Goal: Navigation & Orientation: Find specific page/section

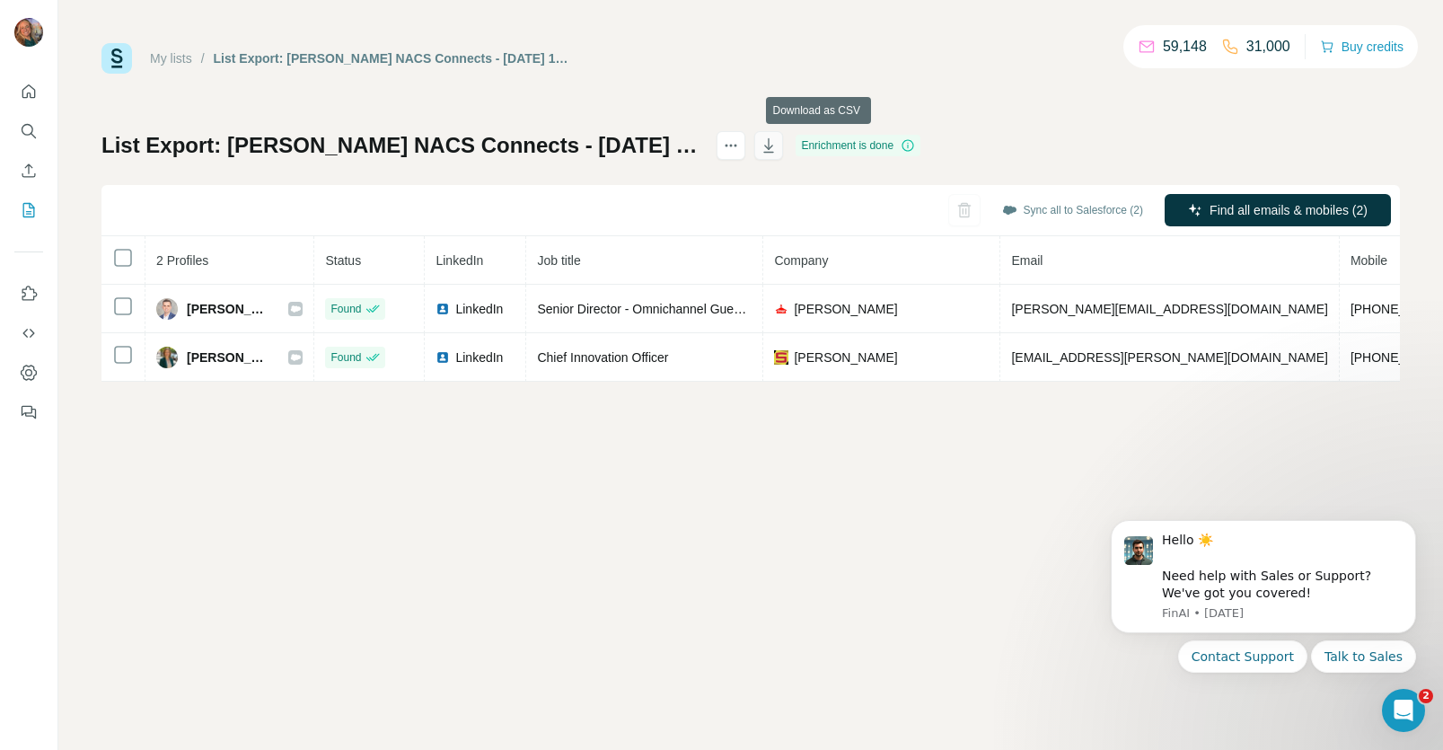
click at [778, 150] on icon "button" at bounding box center [769, 146] width 18 height 18
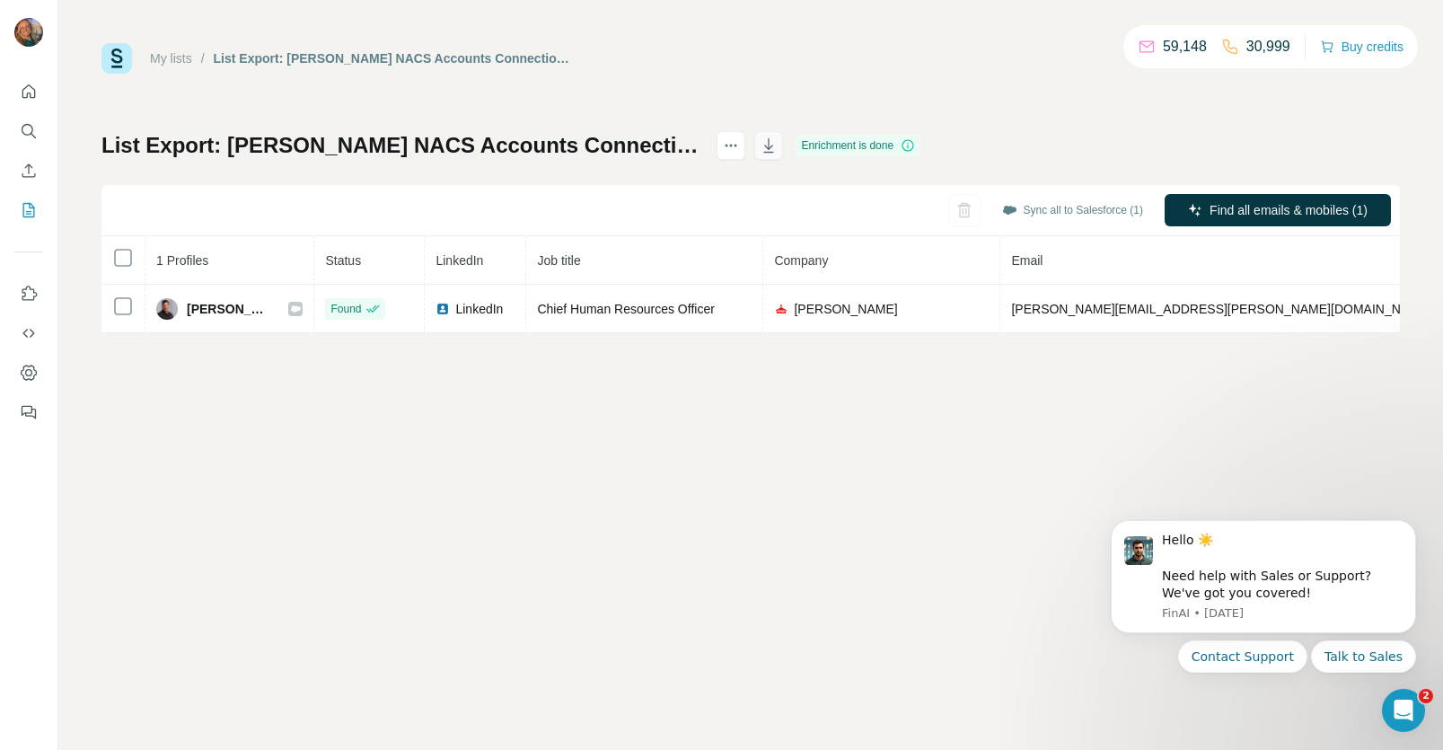
click at [778, 150] on icon "button" at bounding box center [769, 146] width 18 height 18
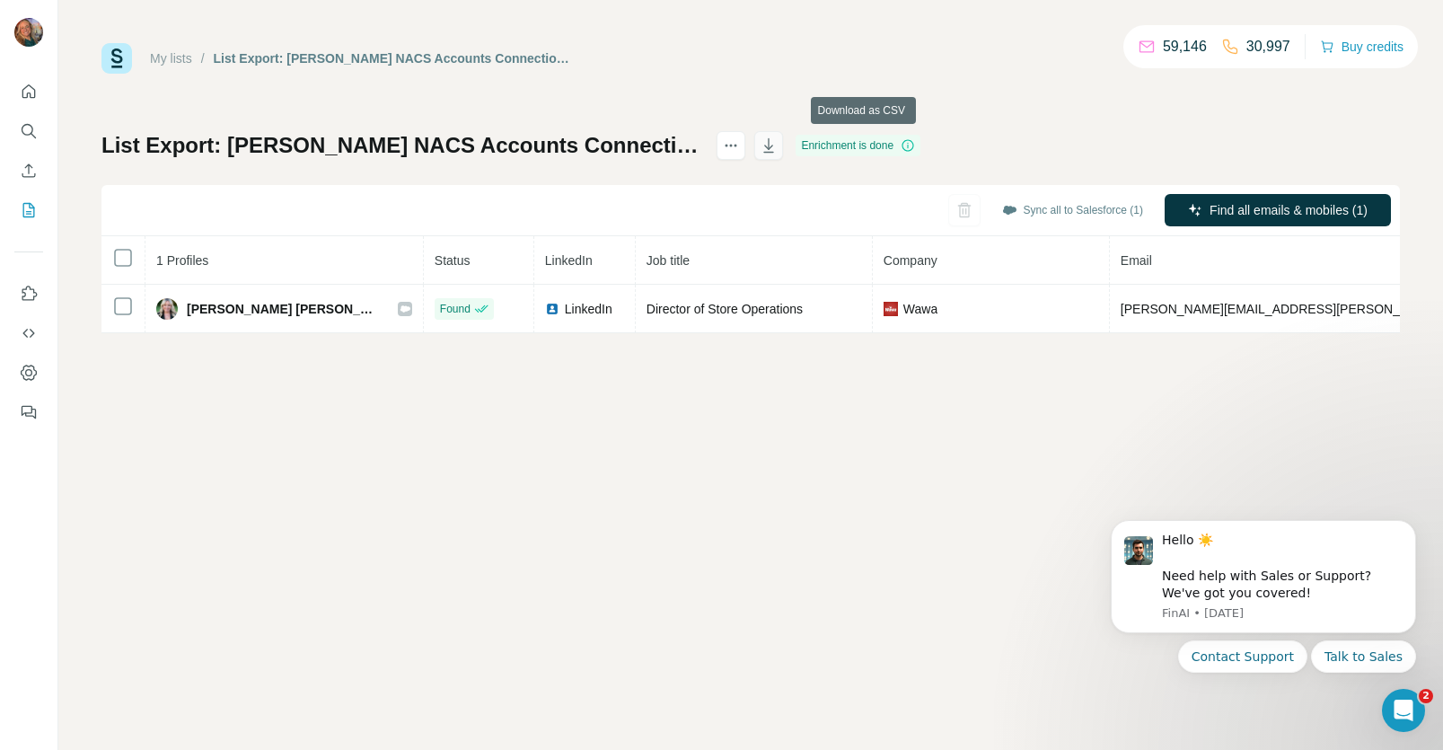
click at [778, 138] on icon "button" at bounding box center [769, 146] width 18 height 18
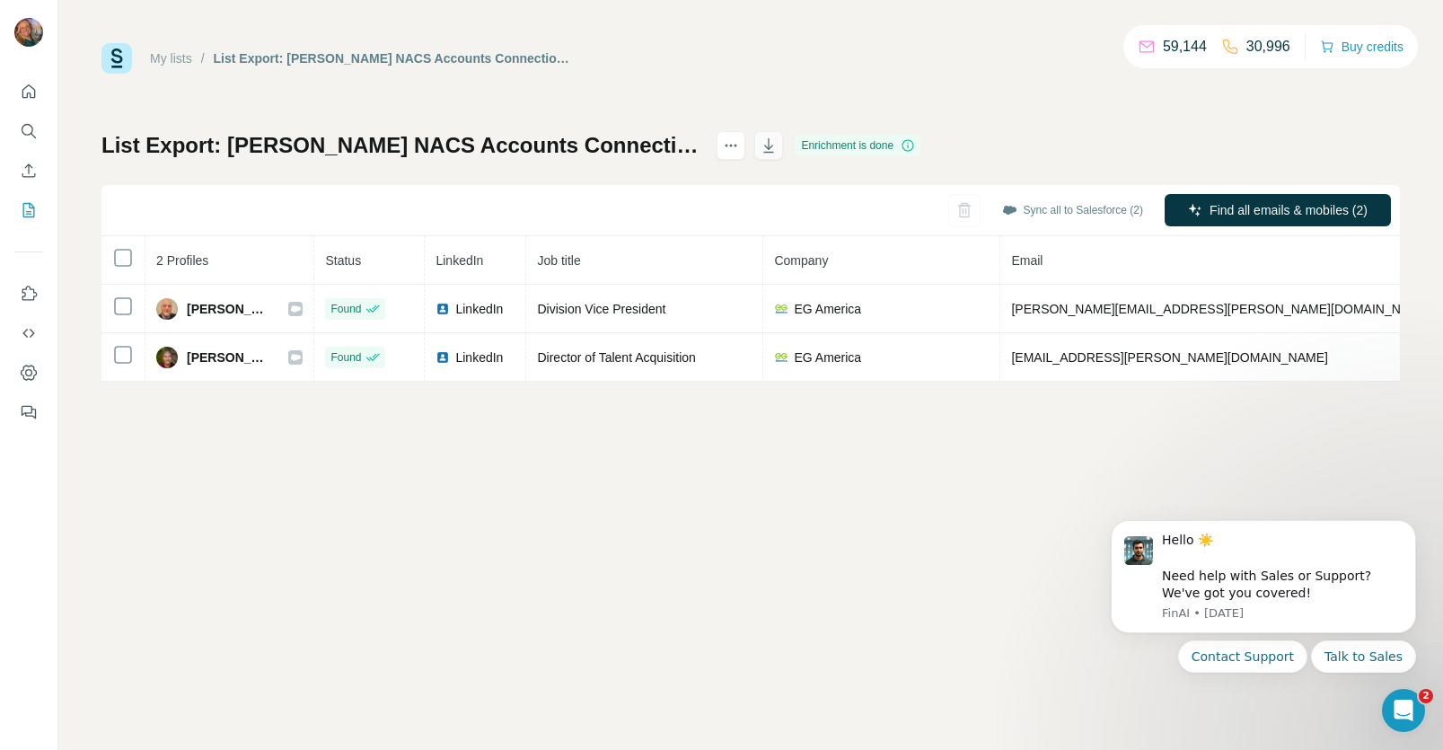
click at [778, 143] on icon "button" at bounding box center [769, 146] width 18 height 18
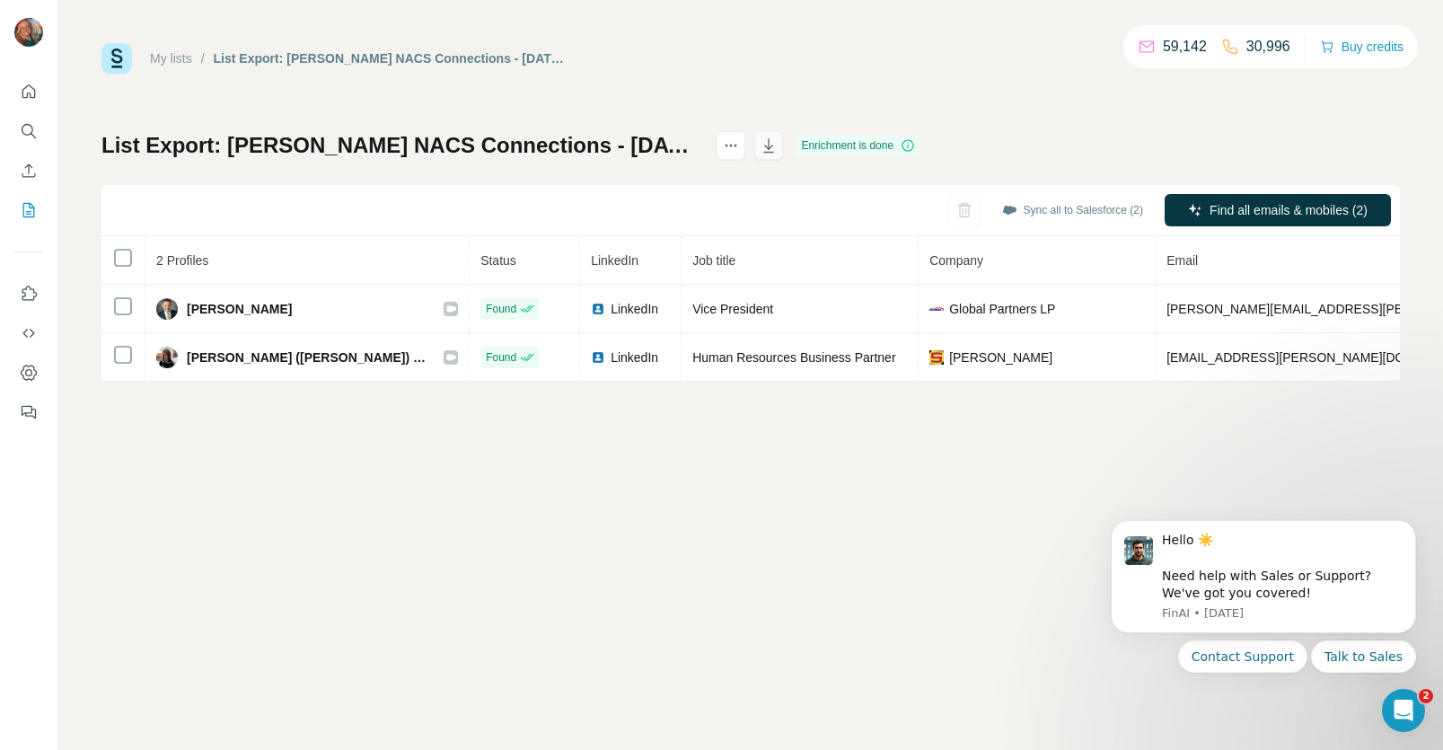
click at [778, 144] on icon "button" at bounding box center [769, 146] width 18 height 18
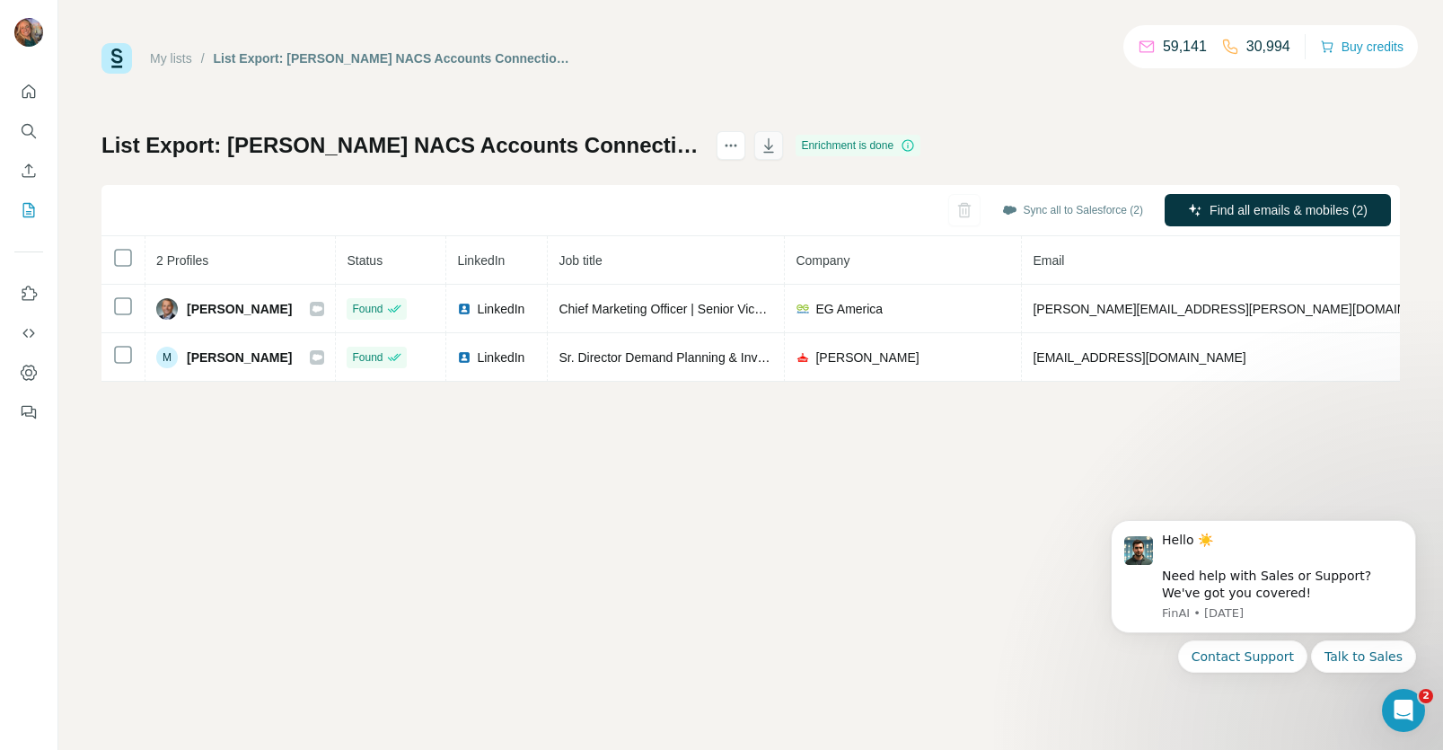
click at [778, 148] on icon "button" at bounding box center [769, 146] width 18 height 18
click at [172, 51] on link "My lists" at bounding box center [171, 58] width 42 height 14
